Goal: Information Seeking & Learning: Learn about a topic

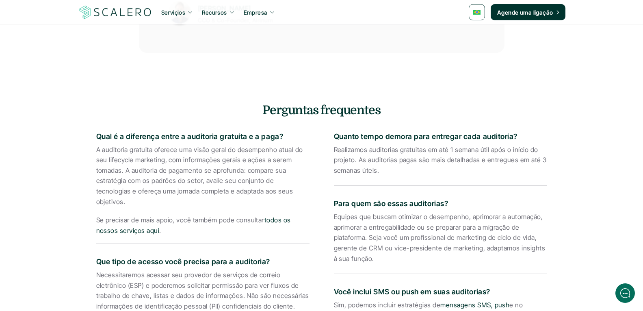
scroll to position [1162, 0]
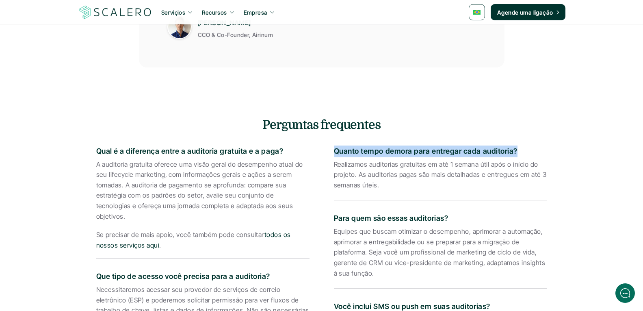
drag, startPoint x: 335, startPoint y: 150, endPoint x: 515, endPoint y: 154, distance: 180.3
click at [515, 154] on p "Quanto tempo demora para entregar cada auditoria?" at bounding box center [440, 151] width 213 height 12
copy p "Quanto tempo demora para entregar cada auditoria?"
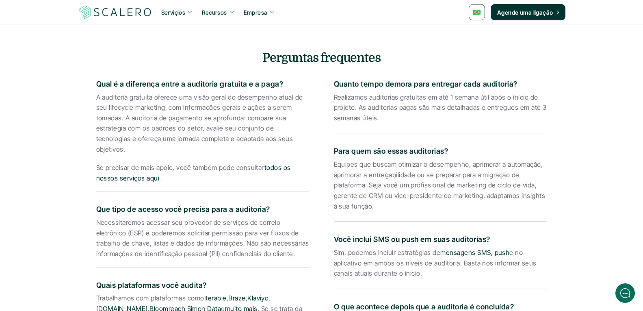
scroll to position [1243, 0]
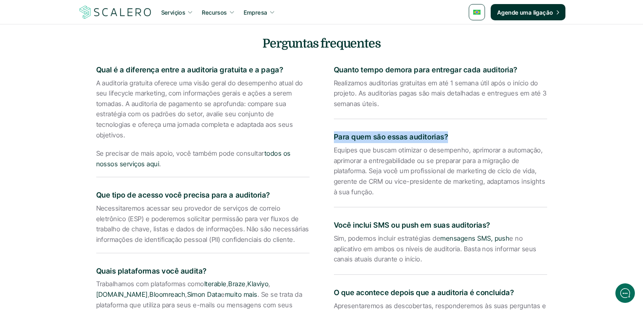
drag, startPoint x: 334, startPoint y: 137, endPoint x: 451, endPoint y: 139, distance: 116.9
click at [451, 139] on p "Para quem são essas auditorias?" at bounding box center [440, 137] width 213 height 12
copy p "Para quem são essas auditorias?"
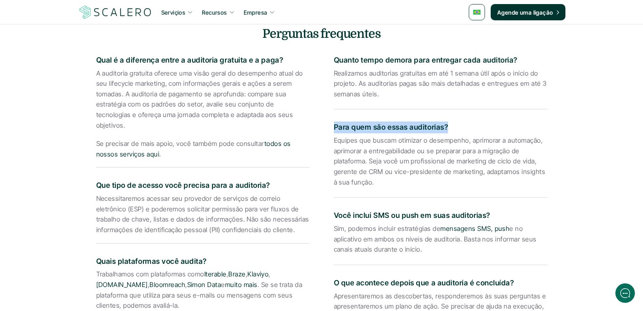
scroll to position [1324, 0]
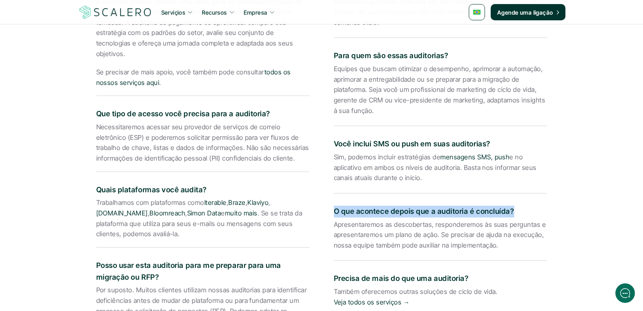
drag, startPoint x: 514, startPoint y: 209, endPoint x: 334, endPoint y: 207, distance: 179.8
click at [334, 207] on p "O que acontece depois que a auditoria é concluída?" at bounding box center [440, 211] width 213 height 12
copy p "O que acontece depois que a auditoria é concluída?"
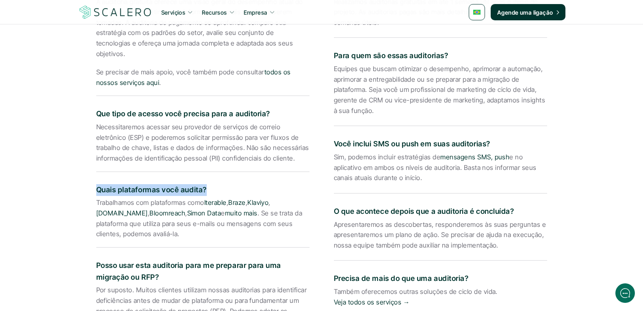
drag, startPoint x: 89, startPoint y: 176, endPoint x: 206, endPoint y: 182, distance: 117.5
click at [206, 182] on div "Perguntas frequentes Qual é a diferença entre a auditoria gratuita e a paga? A …" at bounding box center [321, 145] width 475 height 383
copy p "Quais plataformas você audita?"
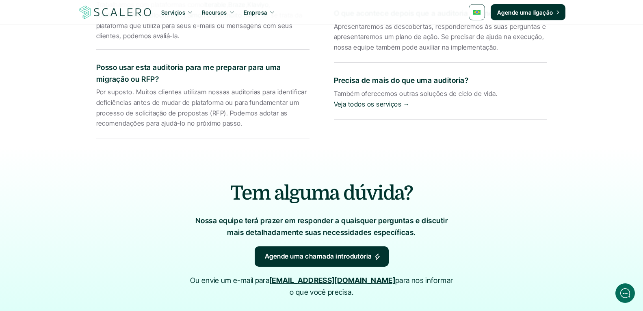
scroll to position [1406, 0]
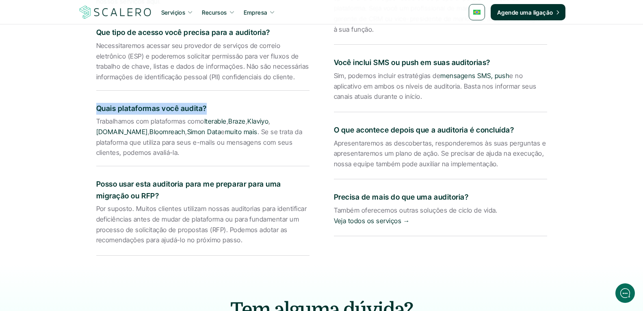
drag, startPoint x: 332, startPoint y: 196, endPoint x: 476, endPoint y: 198, distance: 144.1
click at [476, 198] on div "Qual é a diferença entre a auditoria gratuita e a paga? A auditoria gratuita of…" at bounding box center [321, 75] width 451 height 362
copy p "Precisa de mais do que uma auditoria?"
